Goal: Information Seeking & Learning: Check status

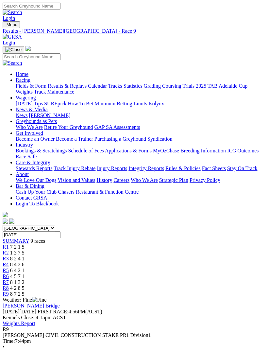
click at [9, 291] on link "R9" at bounding box center [6, 294] width 6 height 6
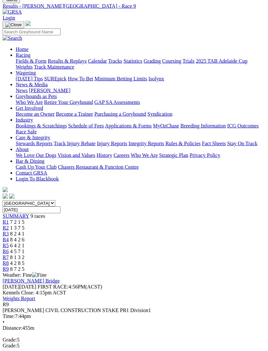
scroll to position [25, 0]
click at [9, 260] on link "R8" at bounding box center [6, 263] width 6 height 6
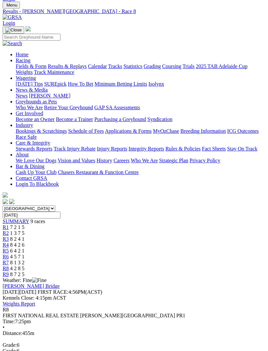
scroll to position [26, 0]
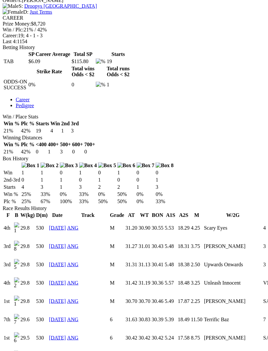
scroll to position [268, 0]
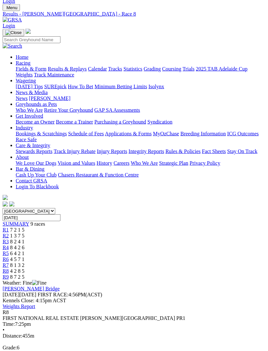
scroll to position [9, 0]
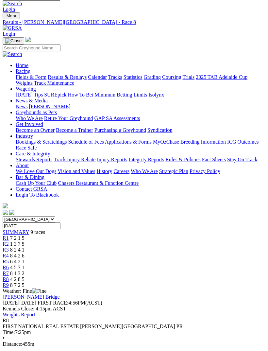
click at [9, 270] on span "R7" at bounding box center [6, 273] width 6 height 6
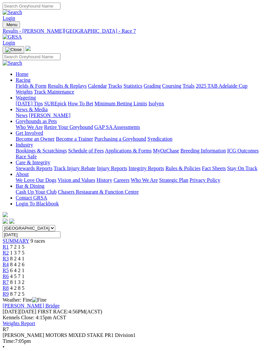
click at [9, 273] on span "R6" at bounding box center [6, 276] width 6 height 6
click at [5, 26] on img "Toggle navigation" at bounding box center [5, 26] width 0 height 0
click at [46, 87] on link "Fields & Form" at bounding box center [31, 86] width 31 height 6
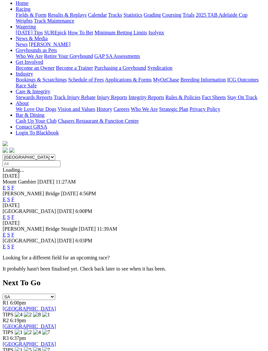
scroll to position [74, 0]
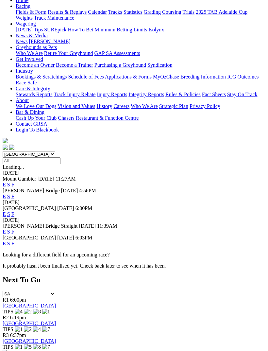
click at [14, 240] on link "F" at bounding box center [12, 243] width 3 height 6
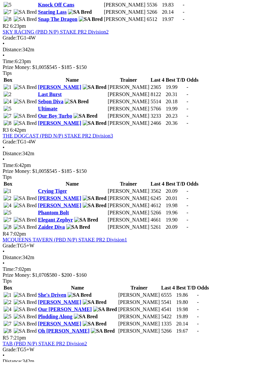
scroll to position [439, 0]
